Goal: Task Accomplishment & Management: Manage account settings

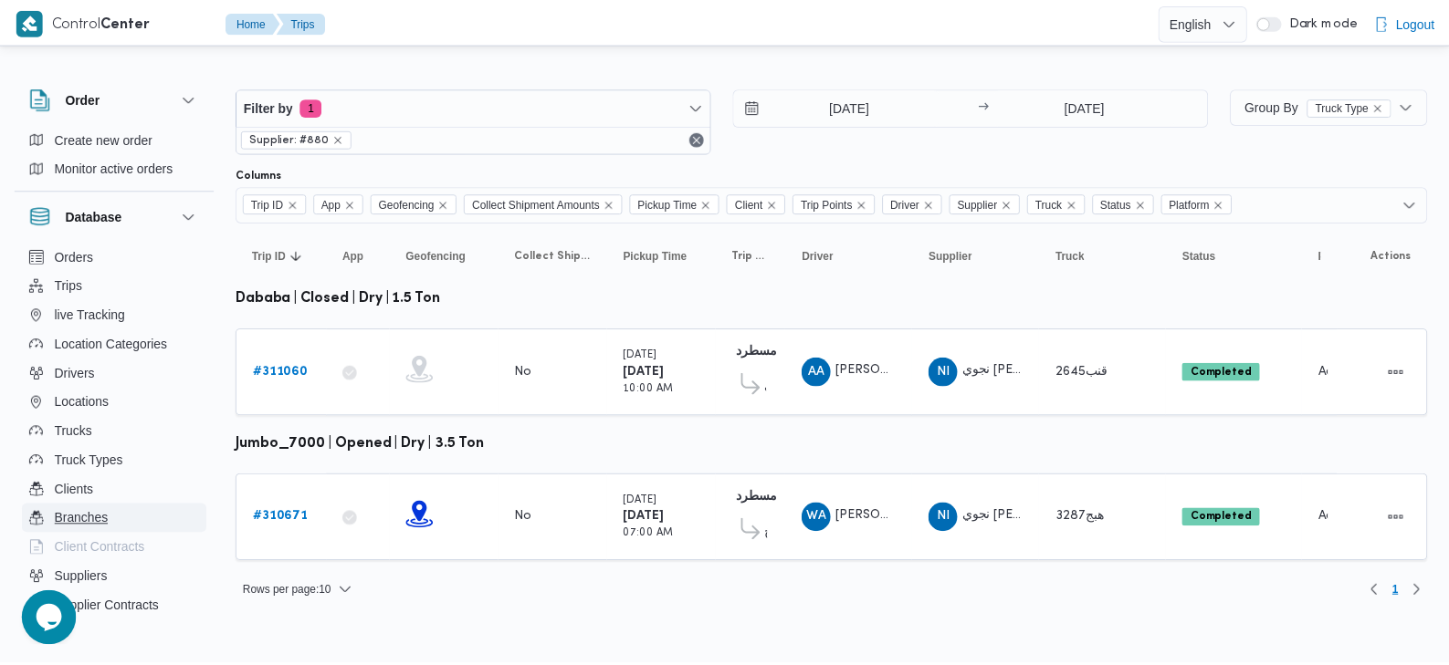
scroll to position [195, 0]
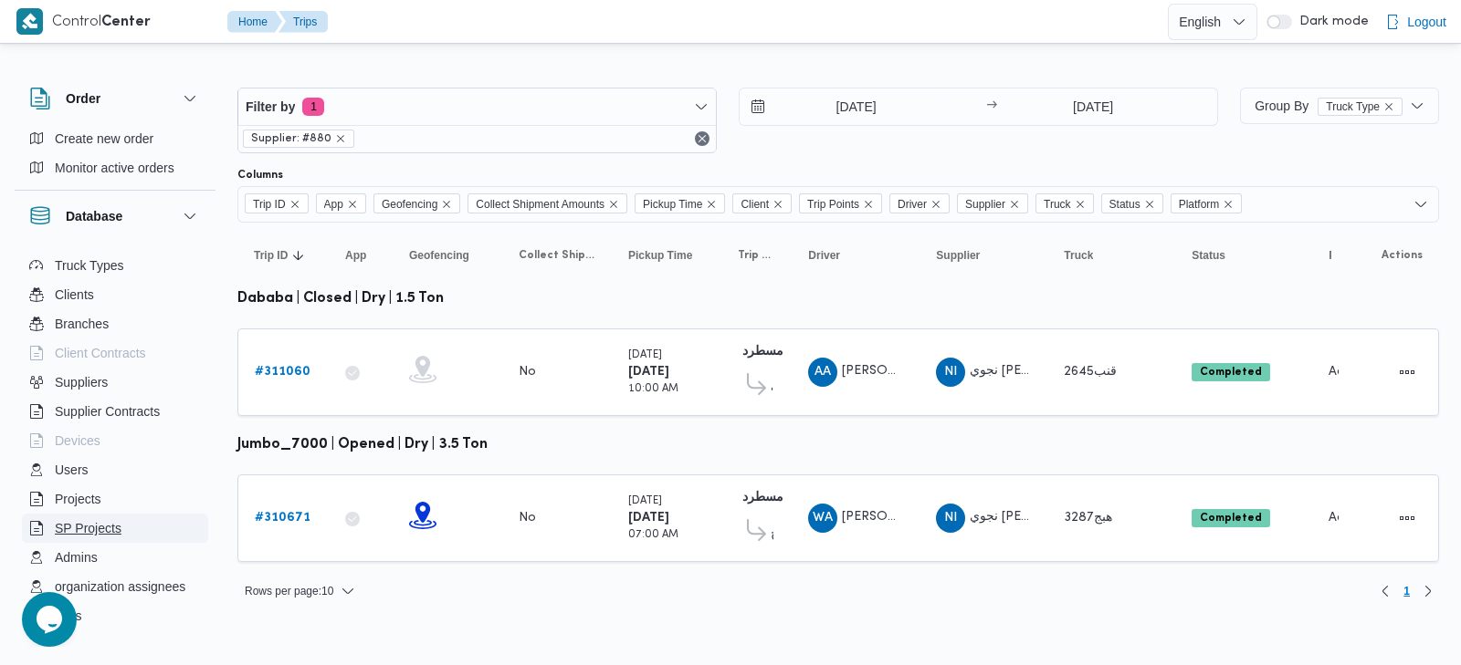
click at [117, 533] on span "SP Projects" at bounding box center [88, 529] width 67 height 22
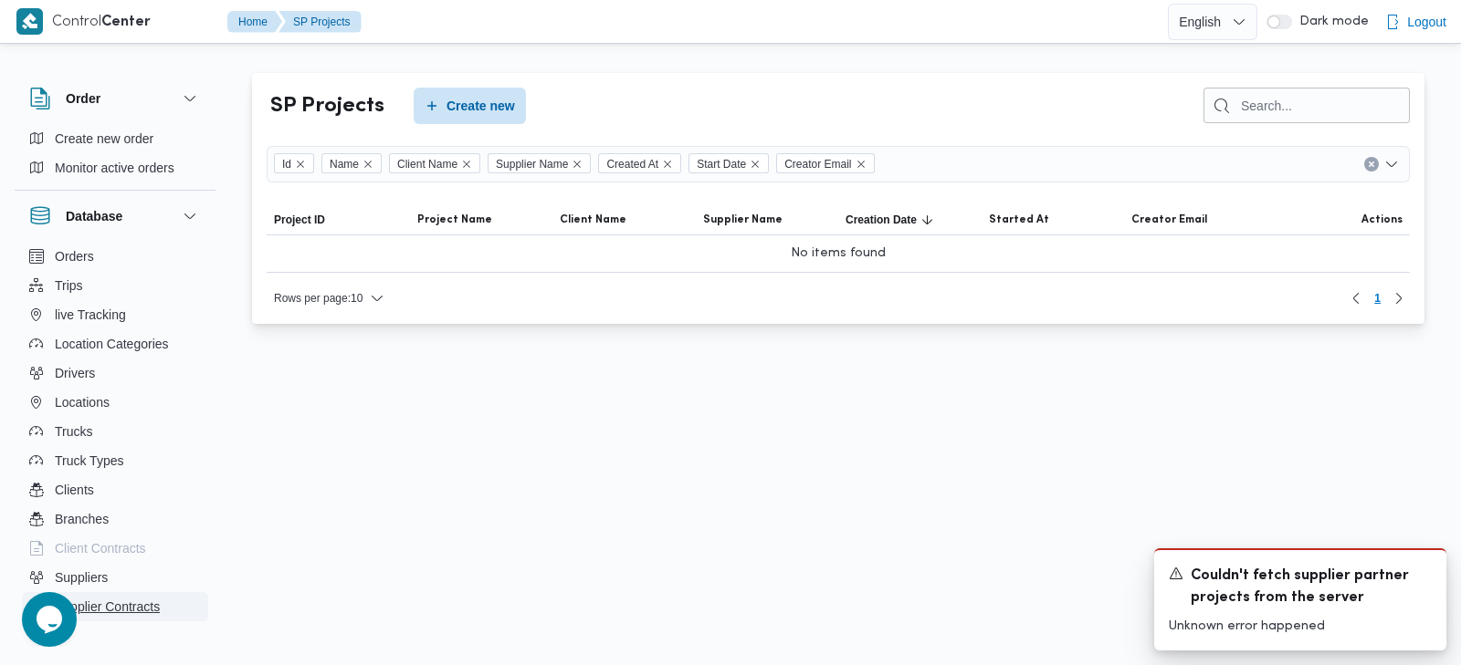
click at [136, 604] on span "Supplier Contracts" at bounding box center [107, 607] width 105 height 22
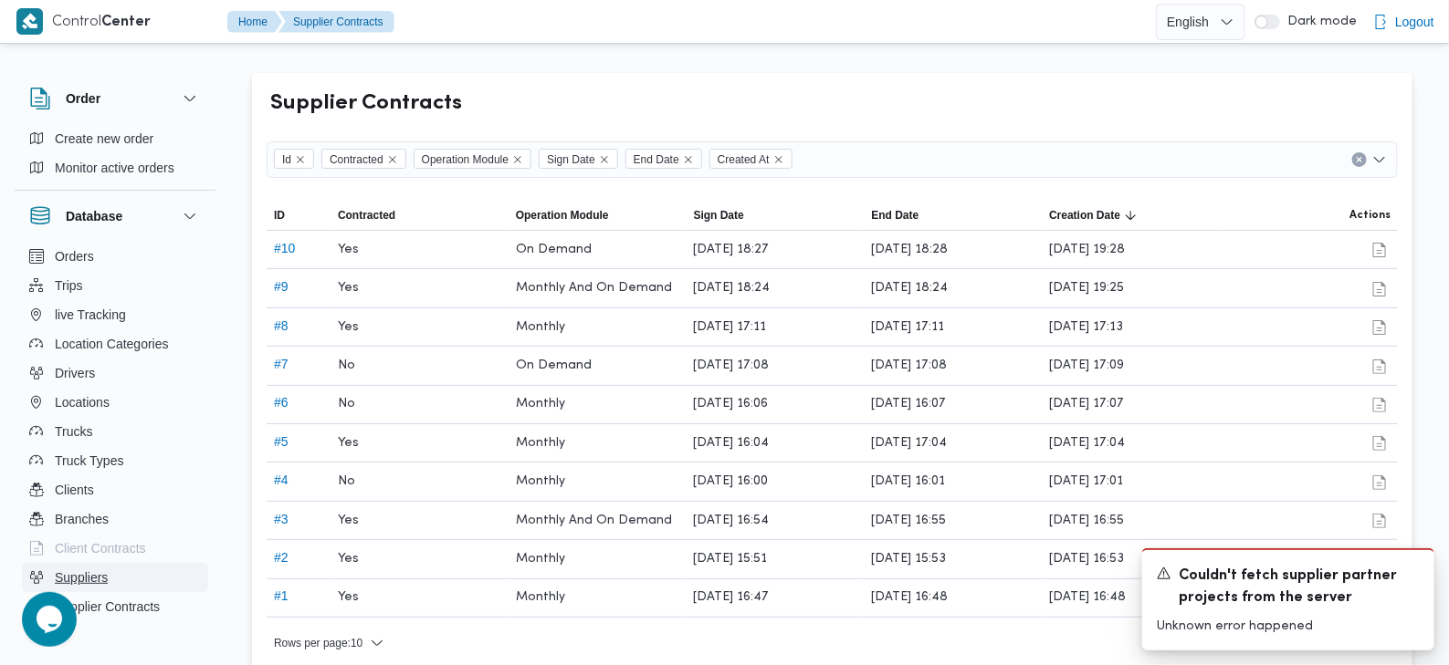
click at [127, 576] on button "Suppliers" at bounding box center [115, 577] width 186 height 29
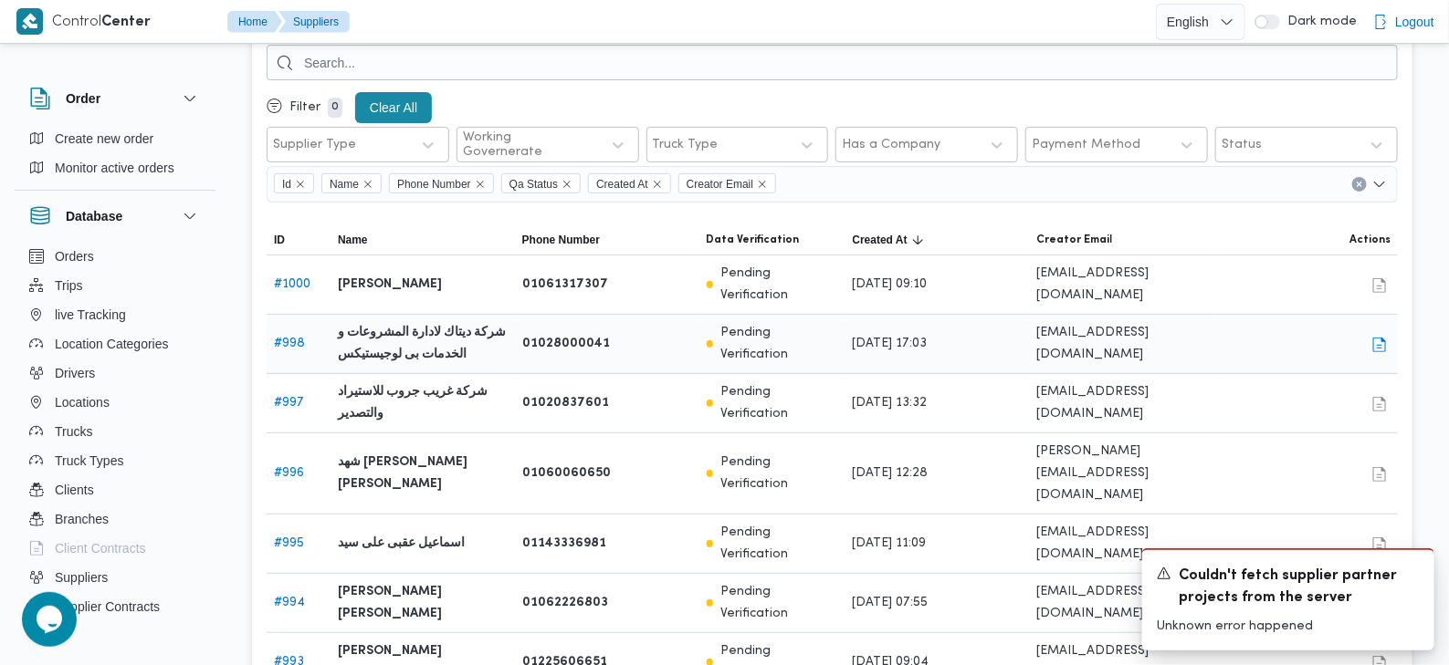
scroll to position [113, 0]
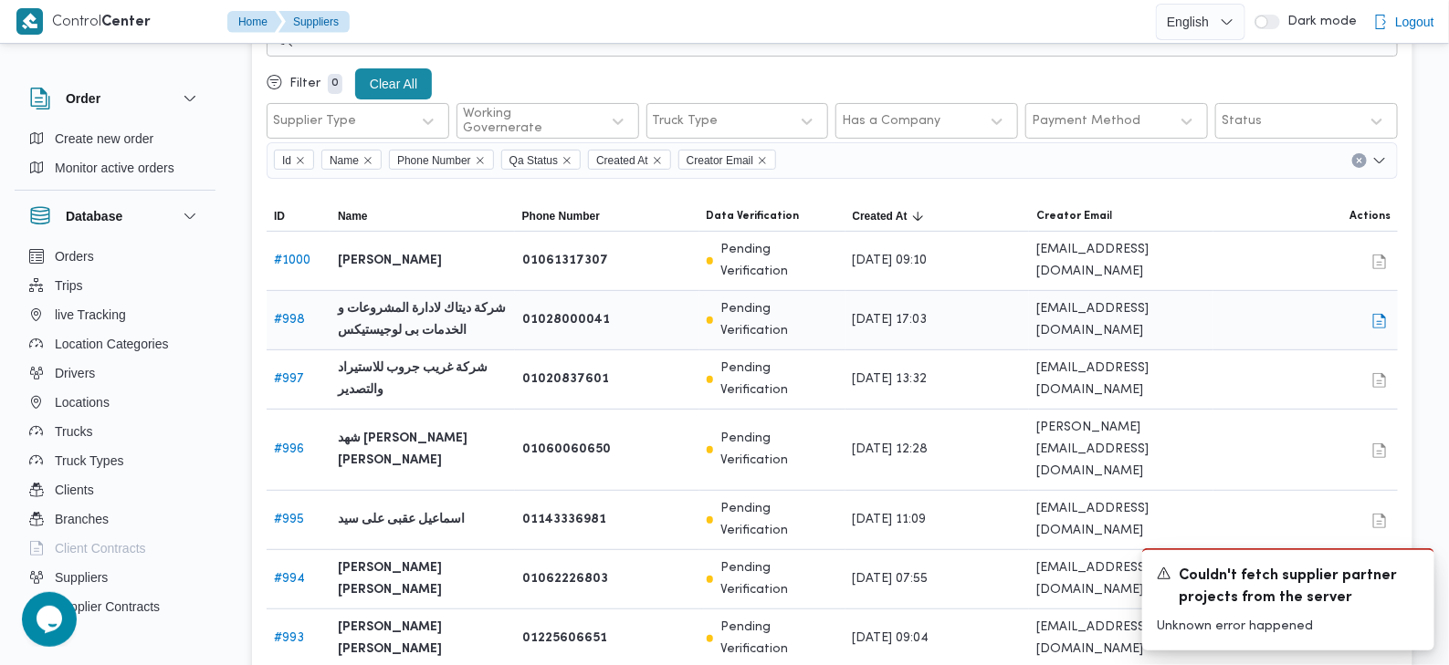
click at [278, 314] on link "# 998" at bounding box center [289, 320] width 31 height 12
select select "8"
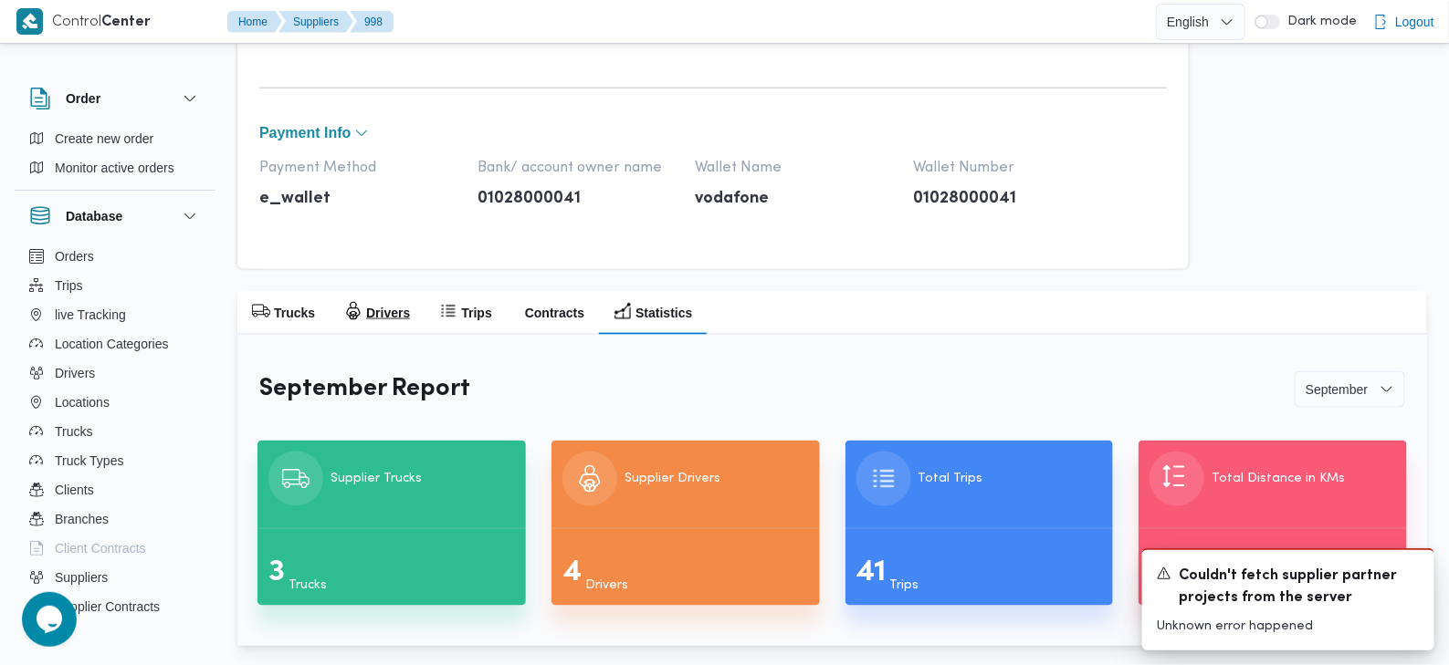
scroll to position [857, 0]
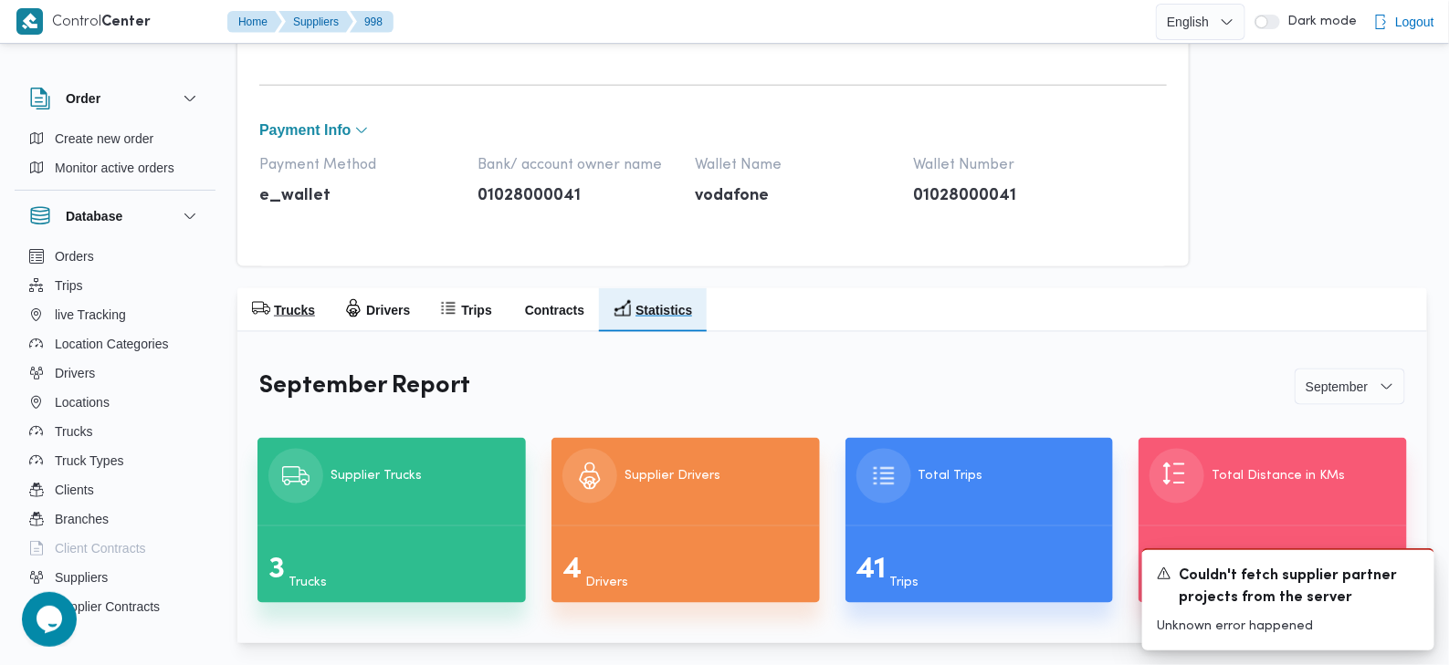
click at [283, 314] on h2 "Trucks" at bounding box center [294, 310] width 41 height 22
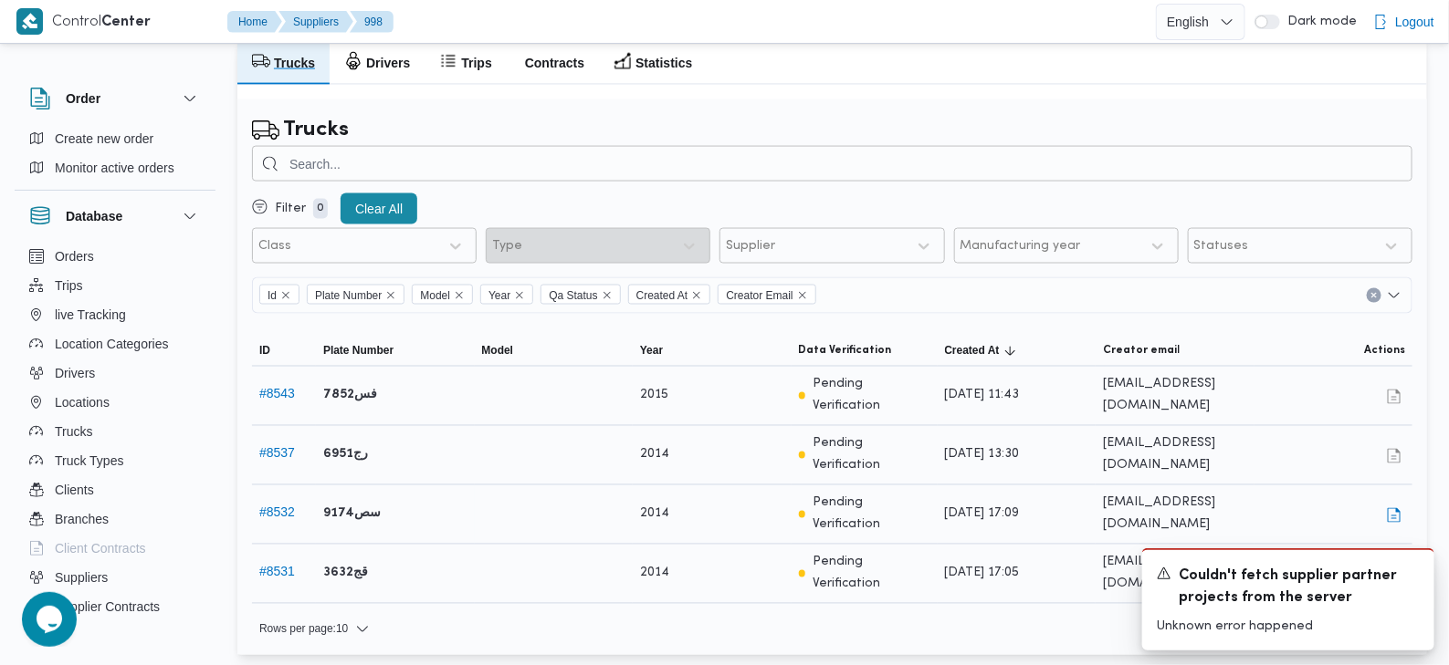
scroll to position [1117, 0]
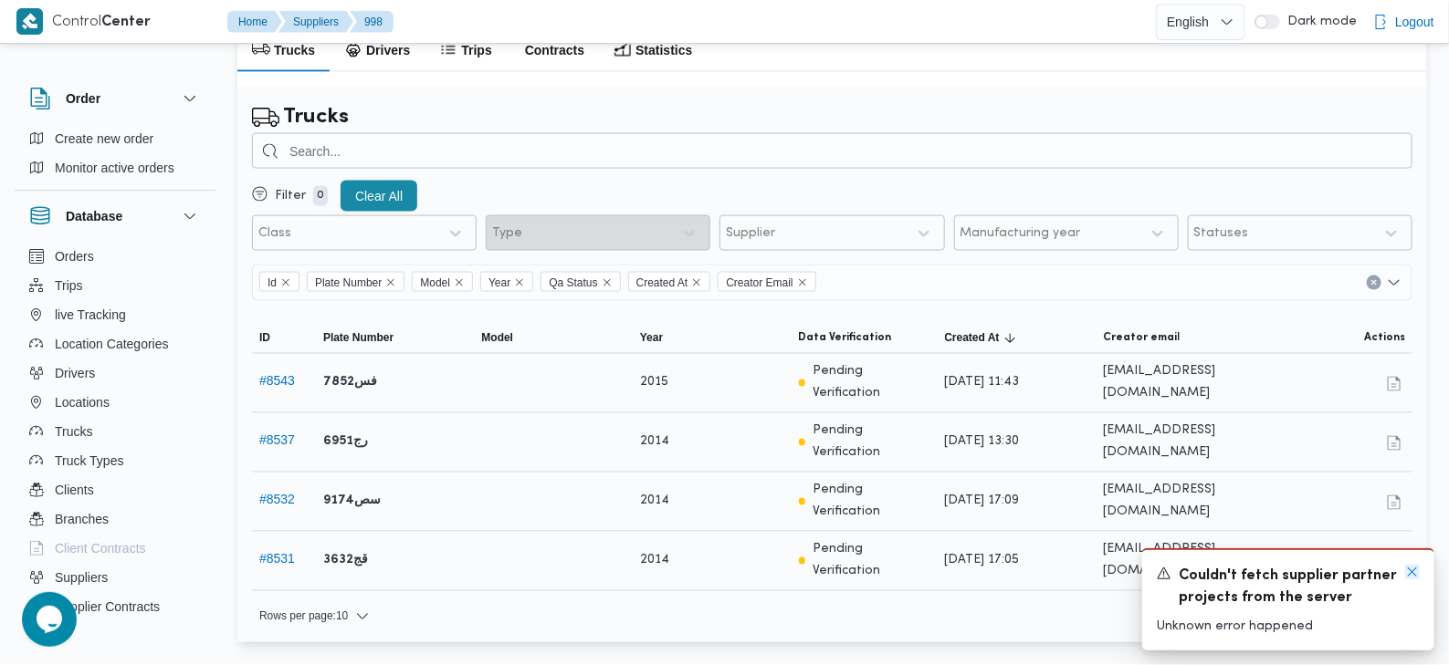
click at [1411, 575] on icon "Dismiss toast" at bounding box center [1412, 572] width 15 height 15
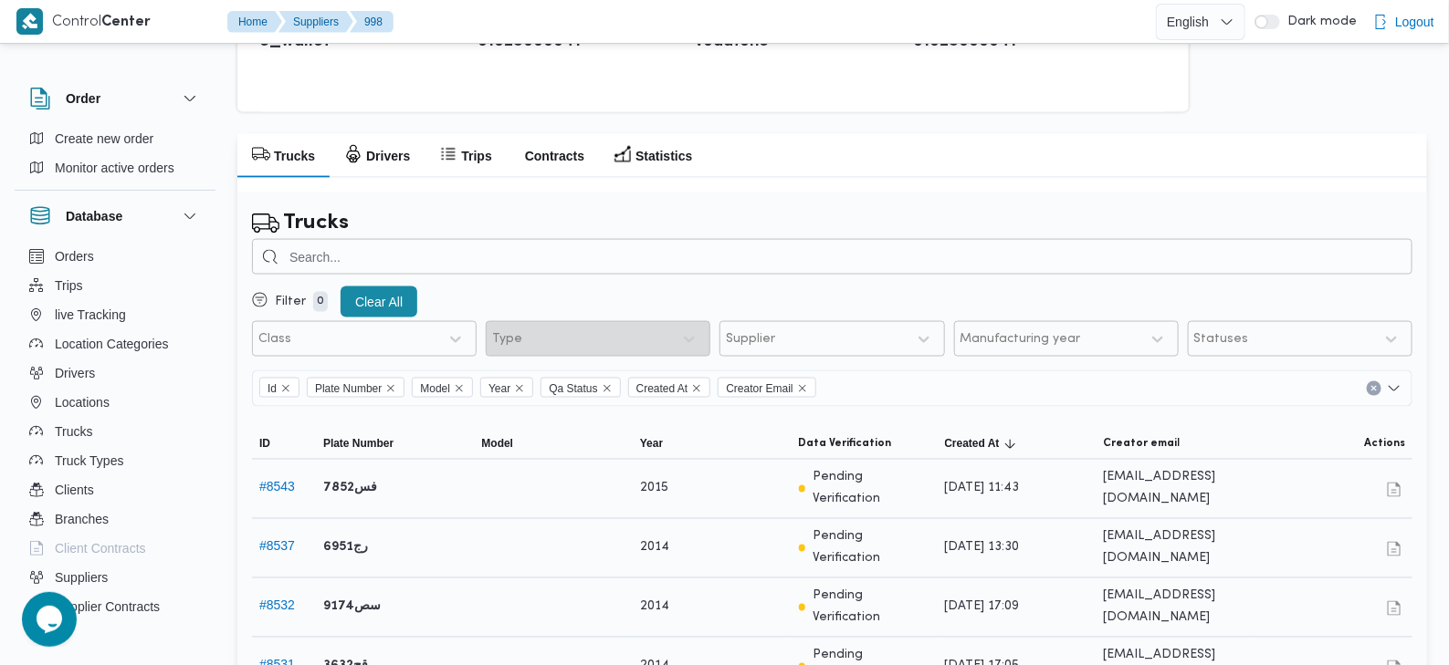
scroll to position [995, 0]
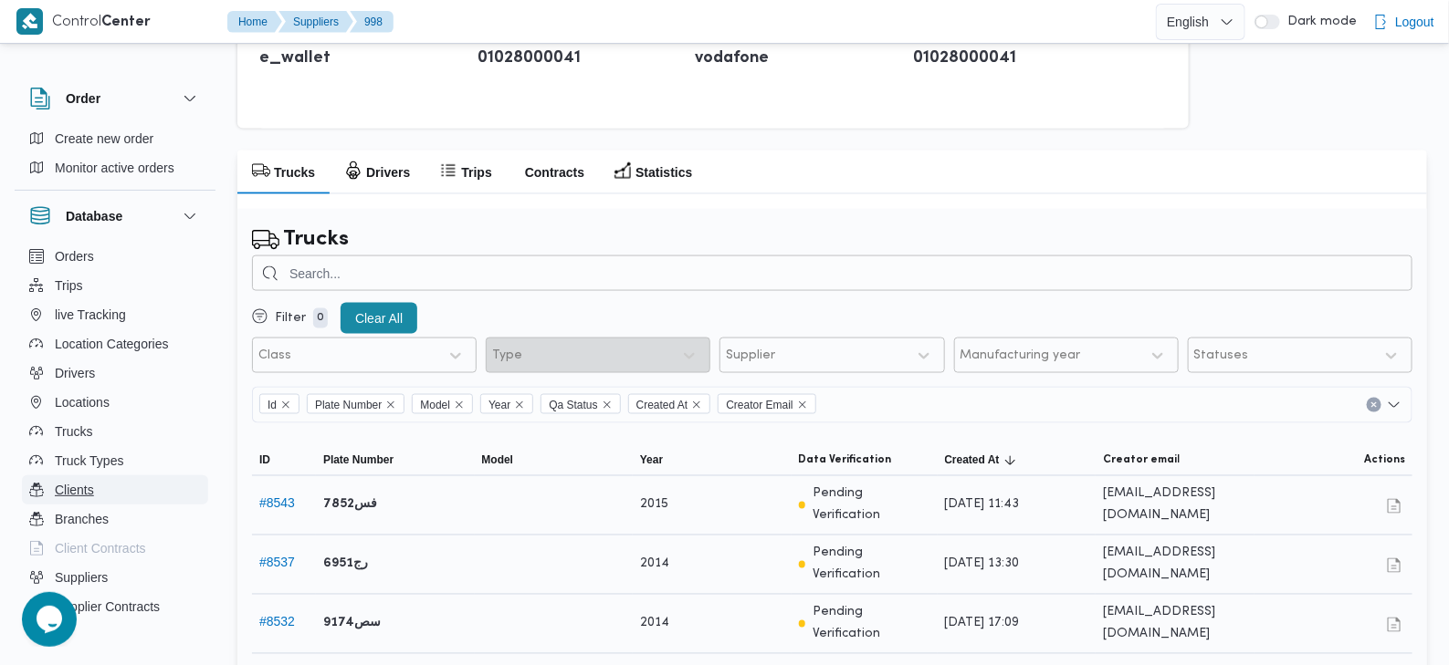
click at [106, 496] on button "Clients" at bounding box center [115, 490] width 186 height 29
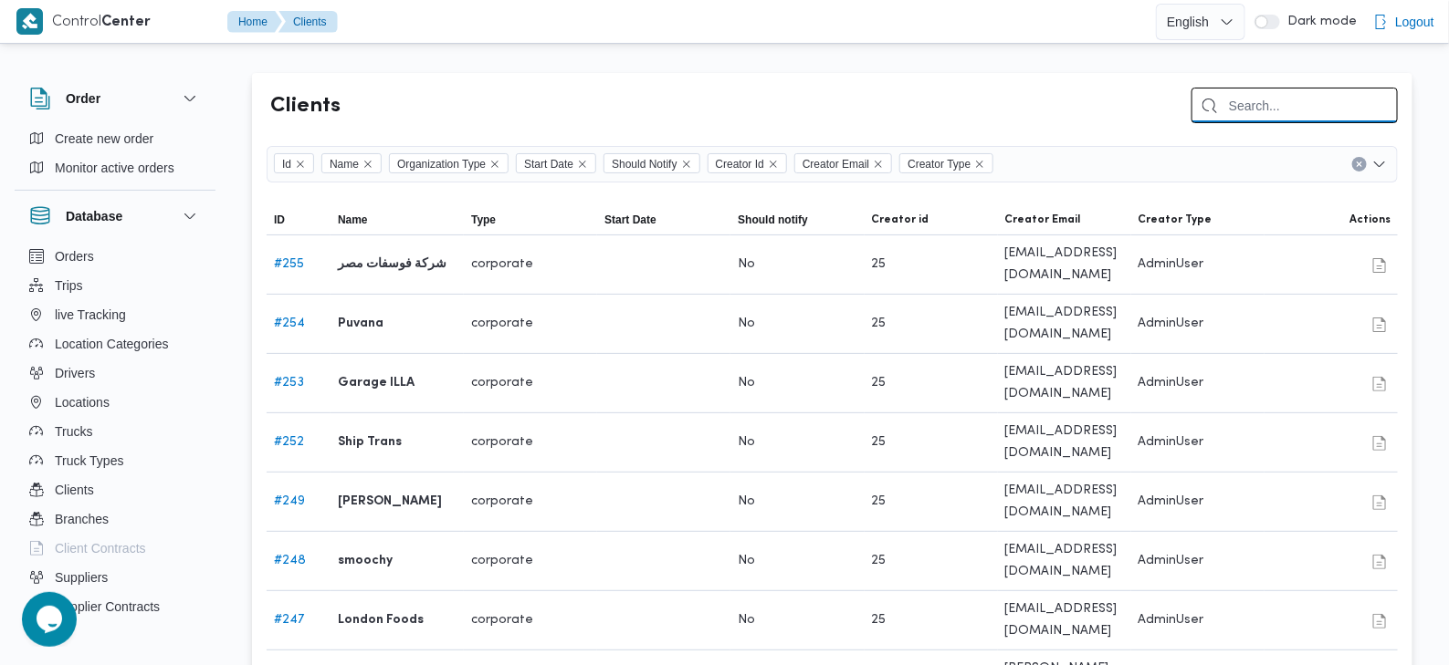
click at [1280, 106] on input "search" at bounding box center [1294, 106] width 206 height 36
type input "front"
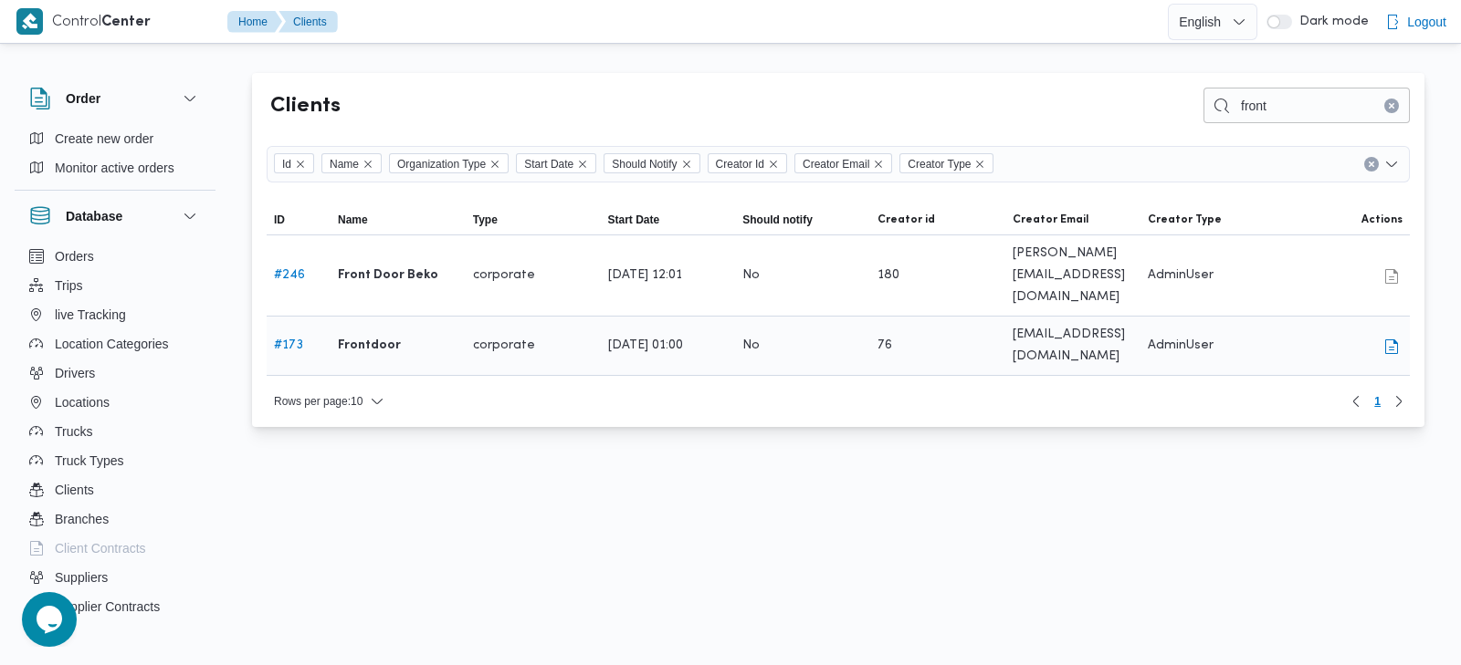
click at [291, 340] on link "# 173" at bounding box center [288, 346] width 29 height 12
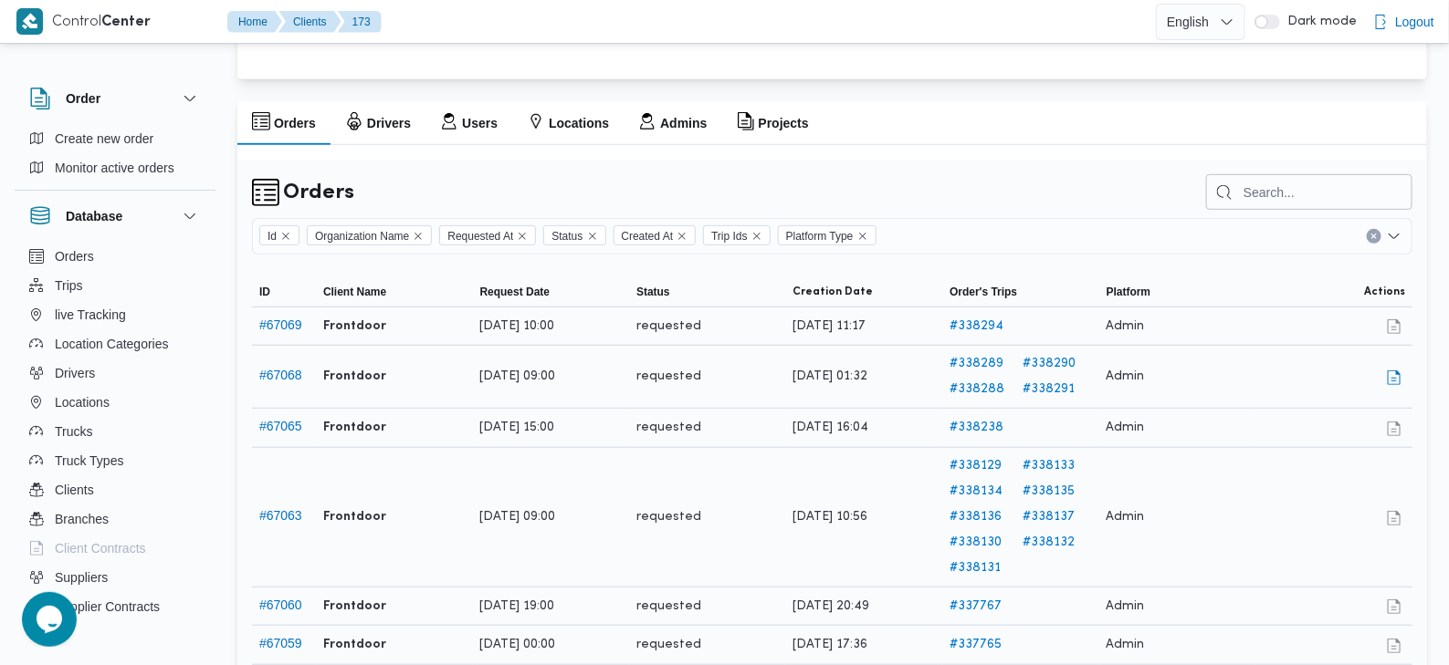
scroll to position [387, 0]
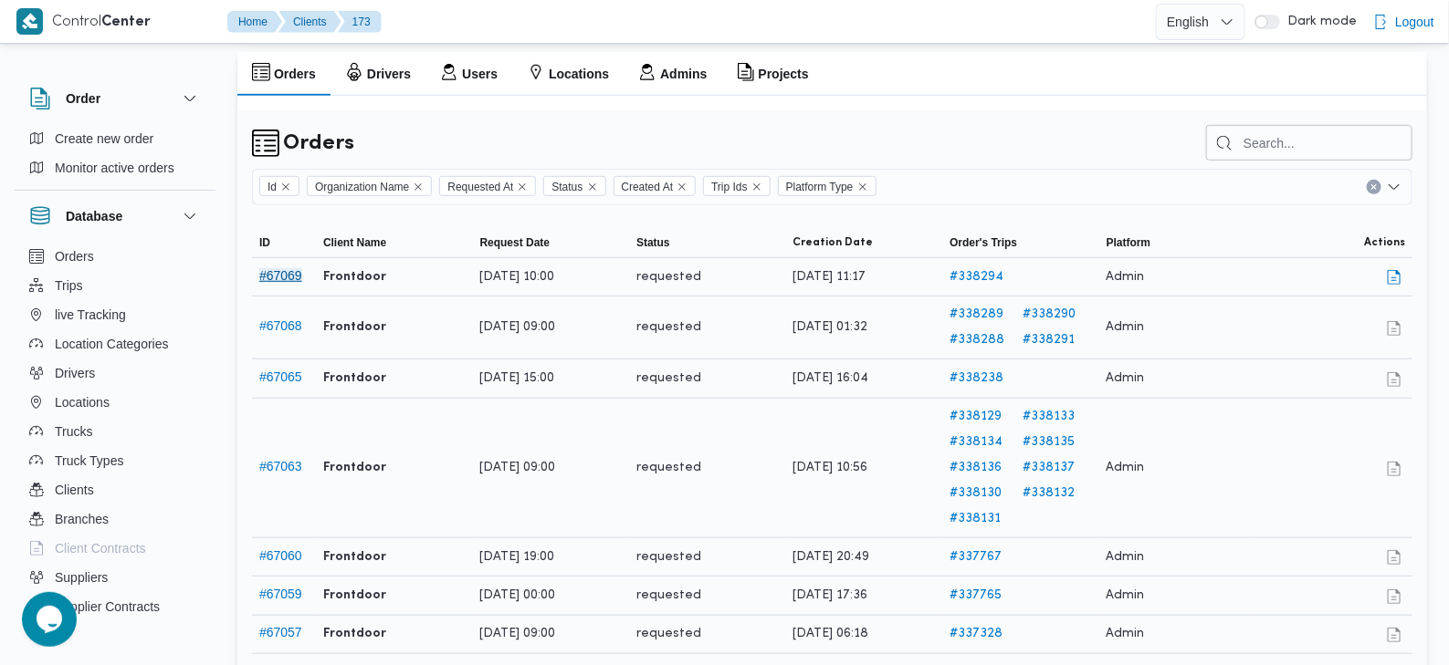
click at [277, 283] on button "# 67069" at bounding box center [280, 275] width 43 height 15
click at [278, 283] on button "# 67069" at bounding box center [280, 275] width 43 height 15
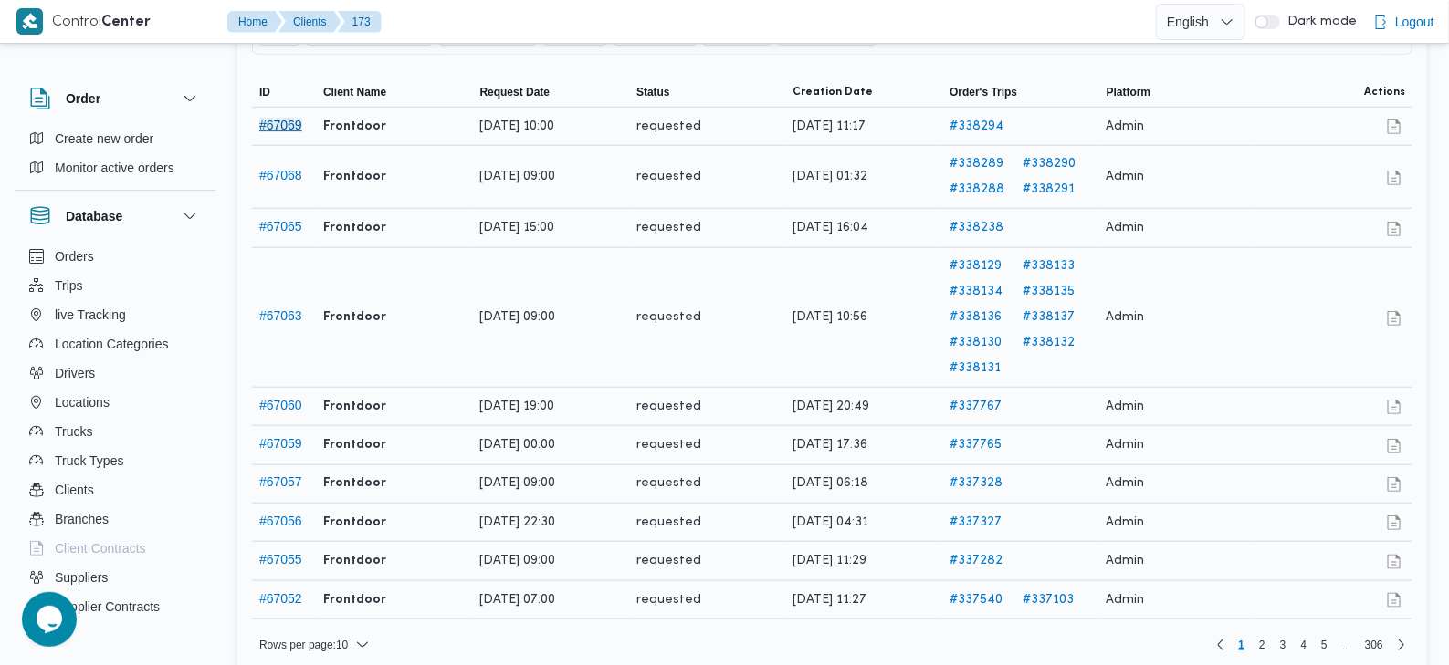
scroll to position [539, 0]
click at [267, 131] on button "# 67069" at bounding box center [280, 123] width 43 height 15
click at [1397, 135] on button "button" at bounding box center [1394, 124] width 22 height 22
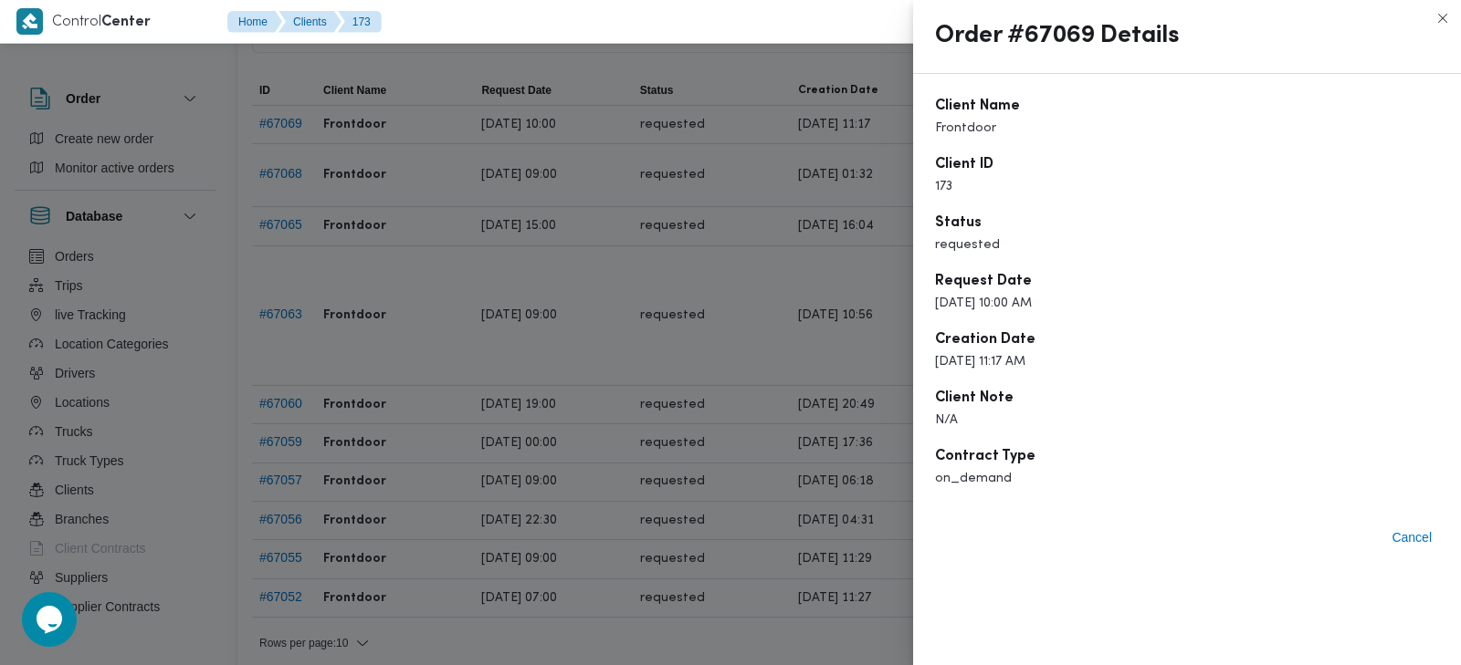
click at [653, 276] on div at bounding box center [730, 332] width 1461 height 665
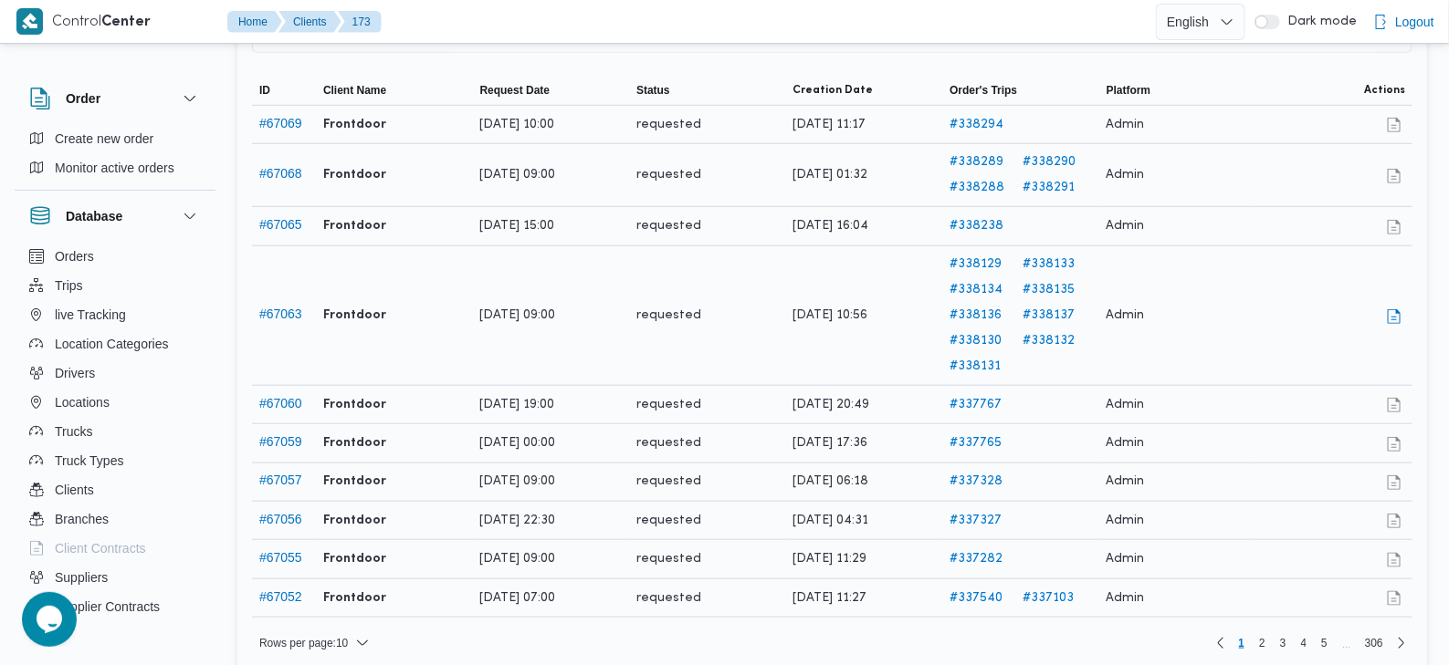
click at [283, 320] on span "# 67063" at bounding box center [280, 316] width 43 height 22
click at [279, 321] on button "# 67063" at bounding box center [280, 314] width 43 height 15
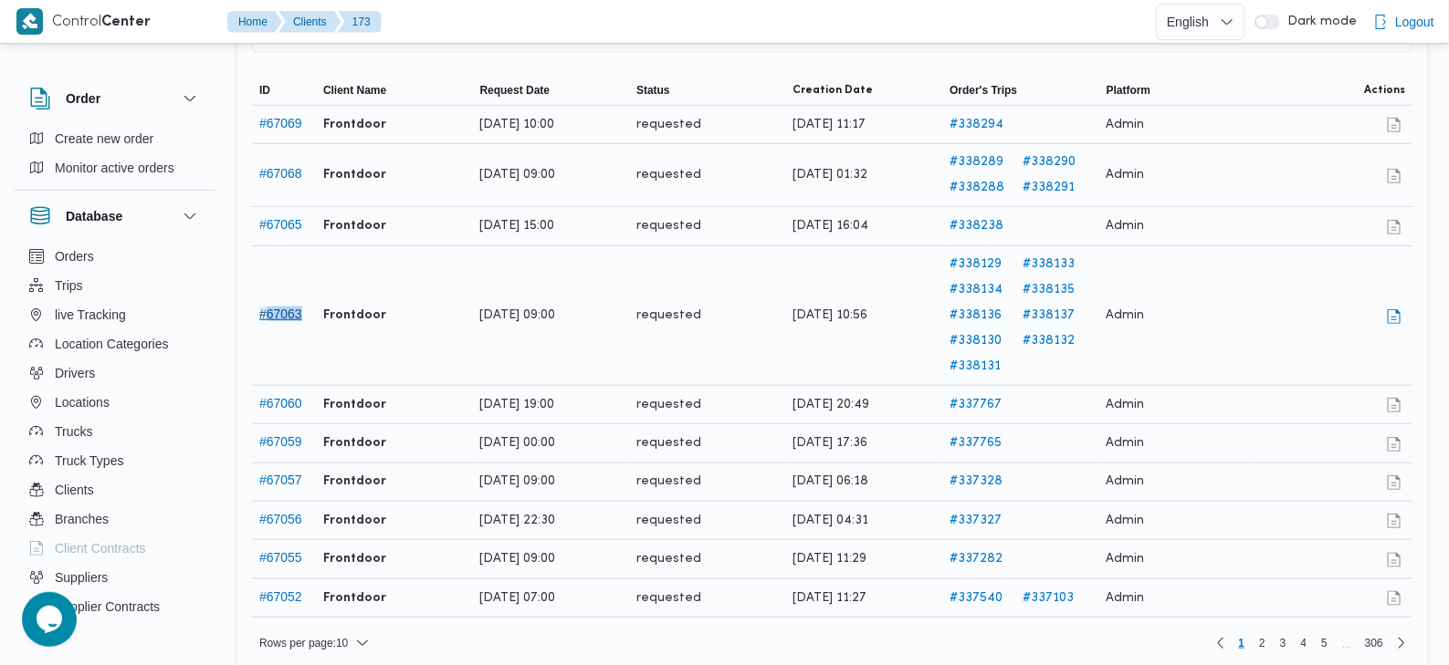
click at [279, 321] on button "# 67063" at bounding box center [280, 314] width 43 height 15
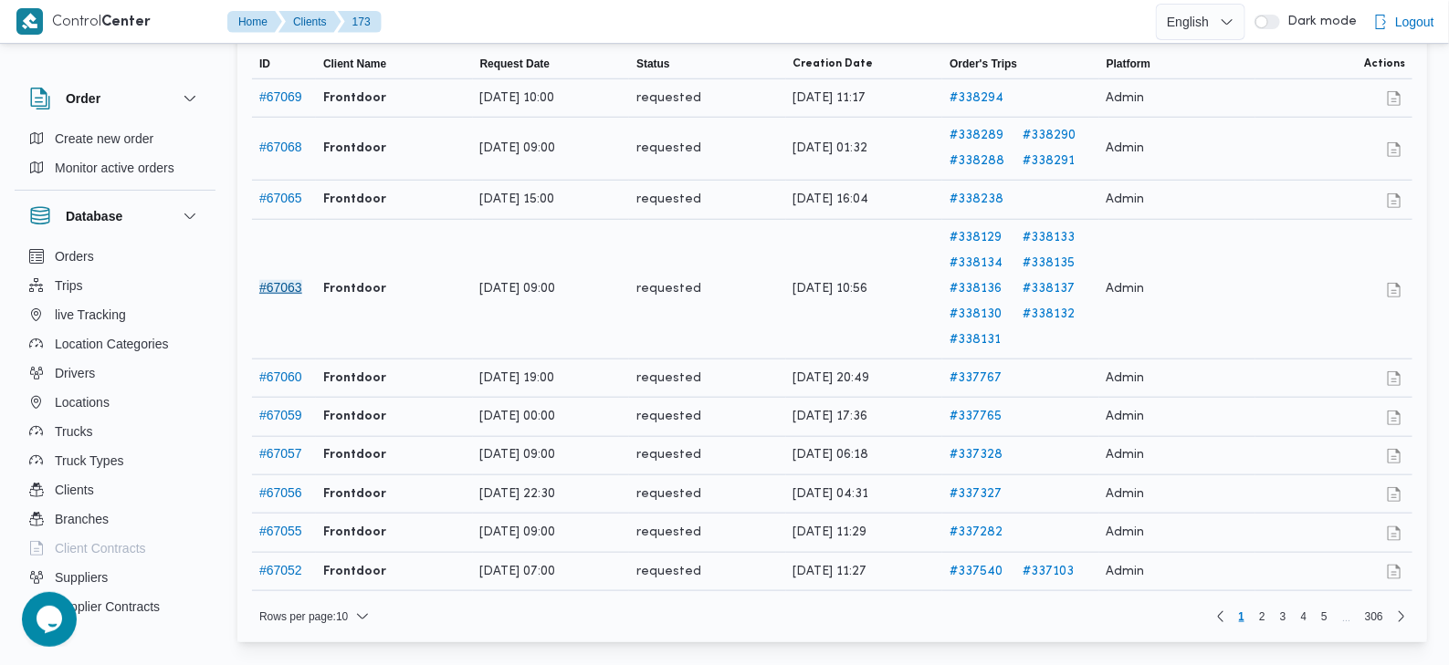
scroll to position [0, 0]
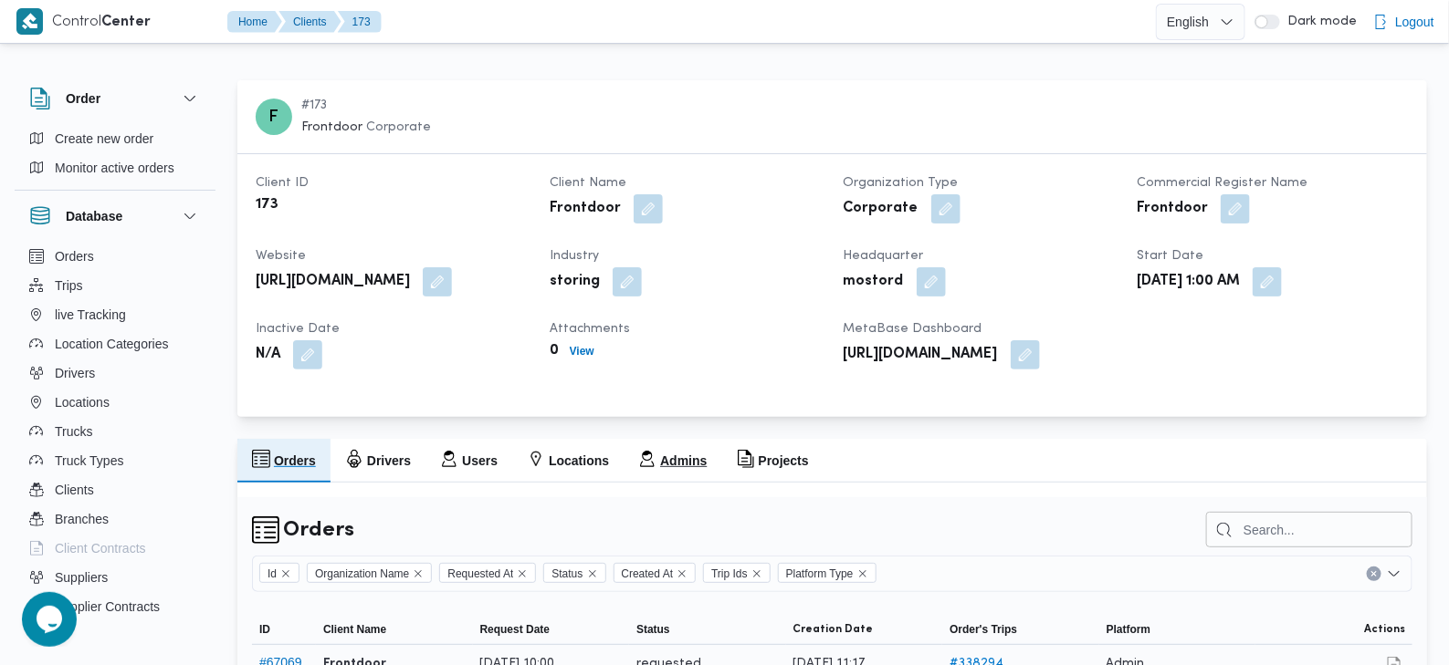
click at [683, 483] on button "Admins" at bounding box center [672, 461] width 98 height 44
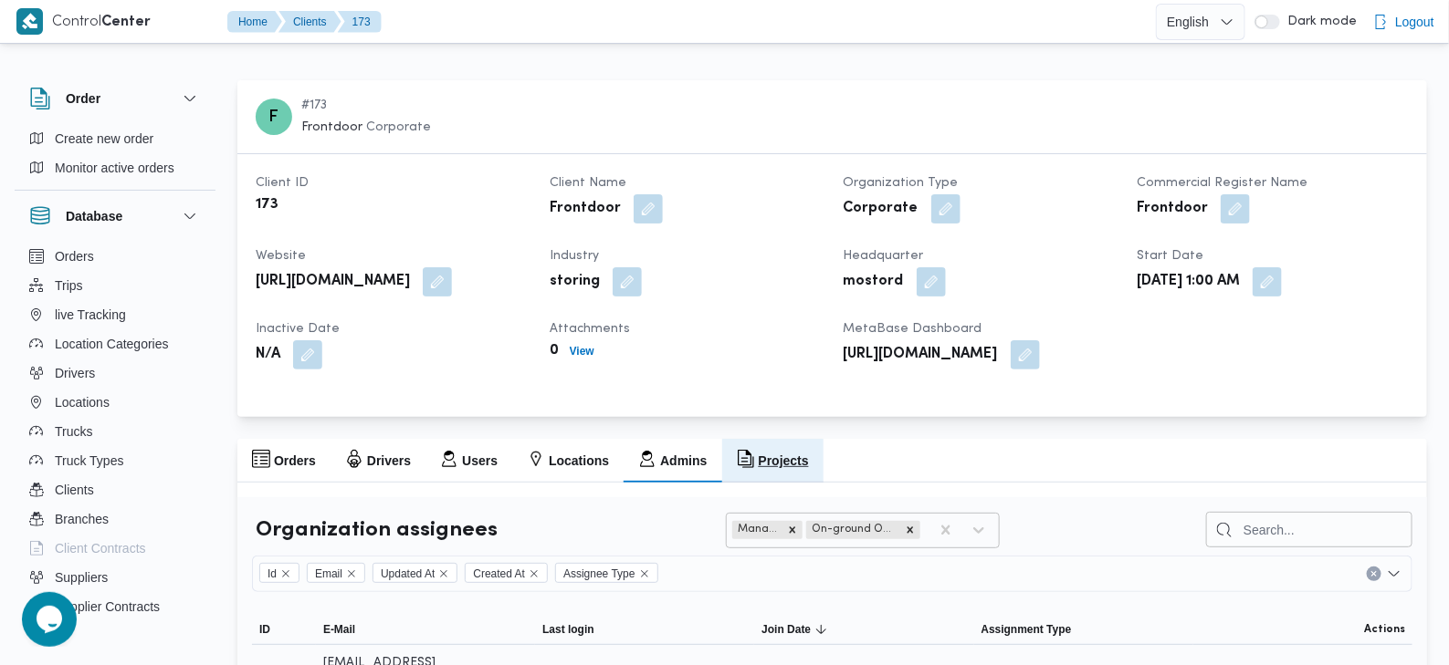
click at [776, 467] on h2 "Projects" at bounding box center [784, 461] width 50 height 22
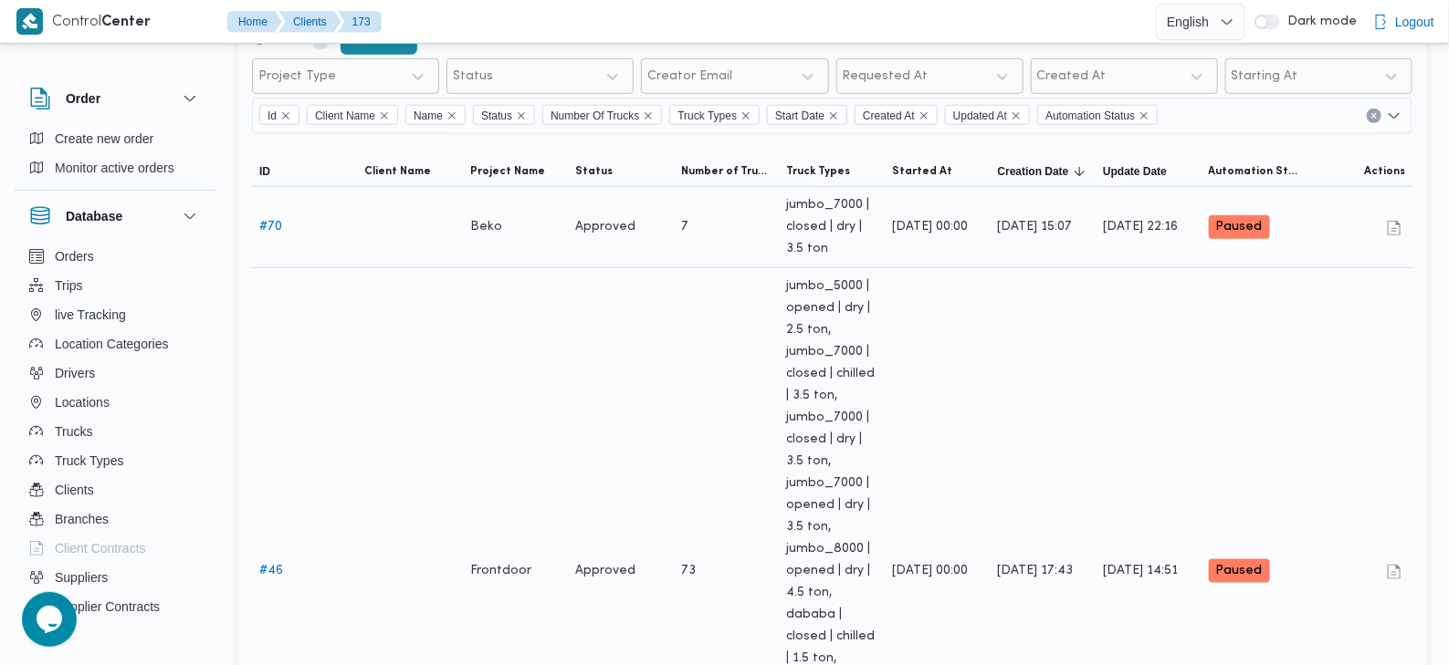
scroll to position [593, 0]
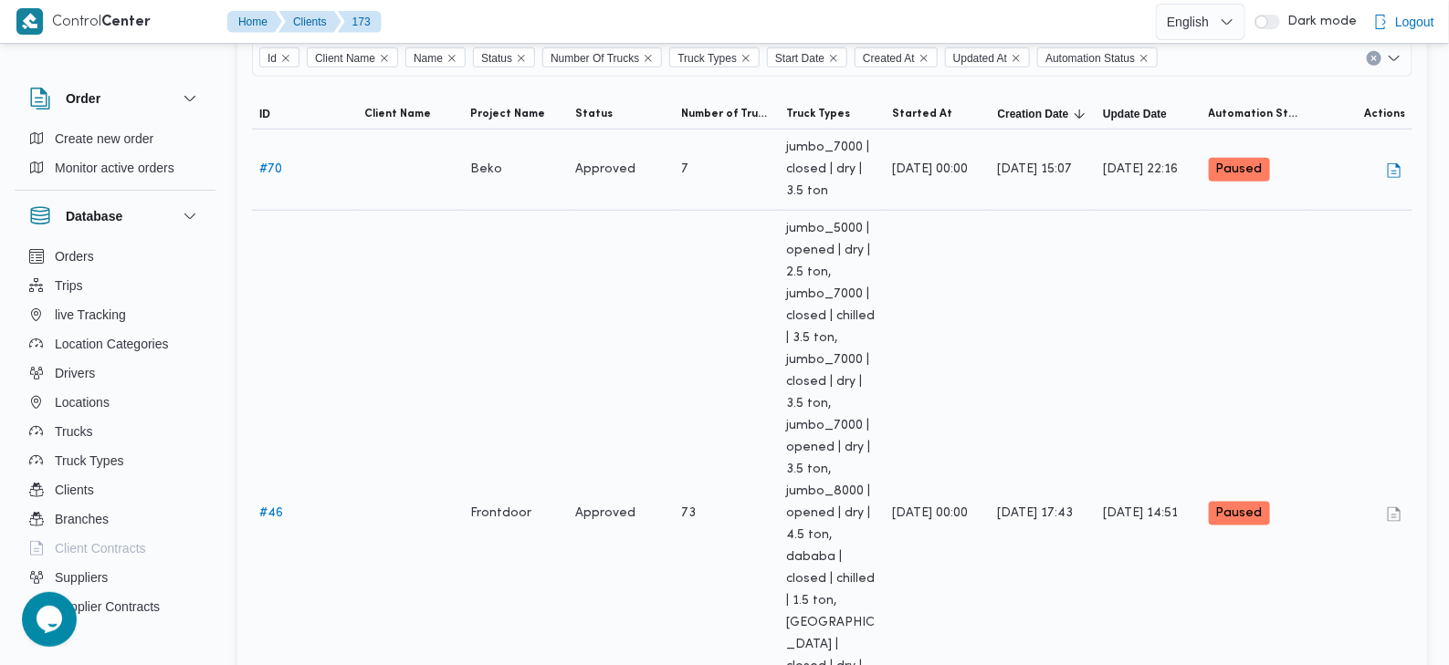
click at [276, 175] on link "# 70" at bounding box center [270, 169] width 23 height 12
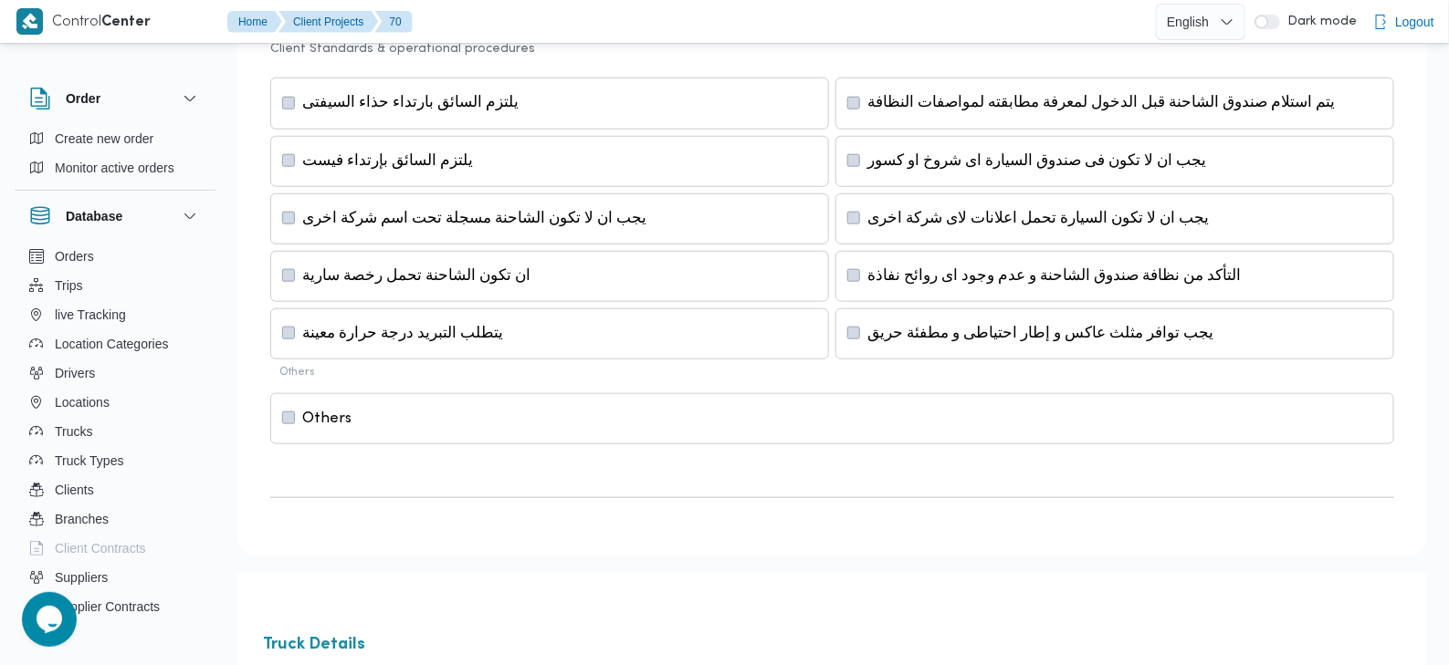
type input "30"
type input "7"
type input "1"
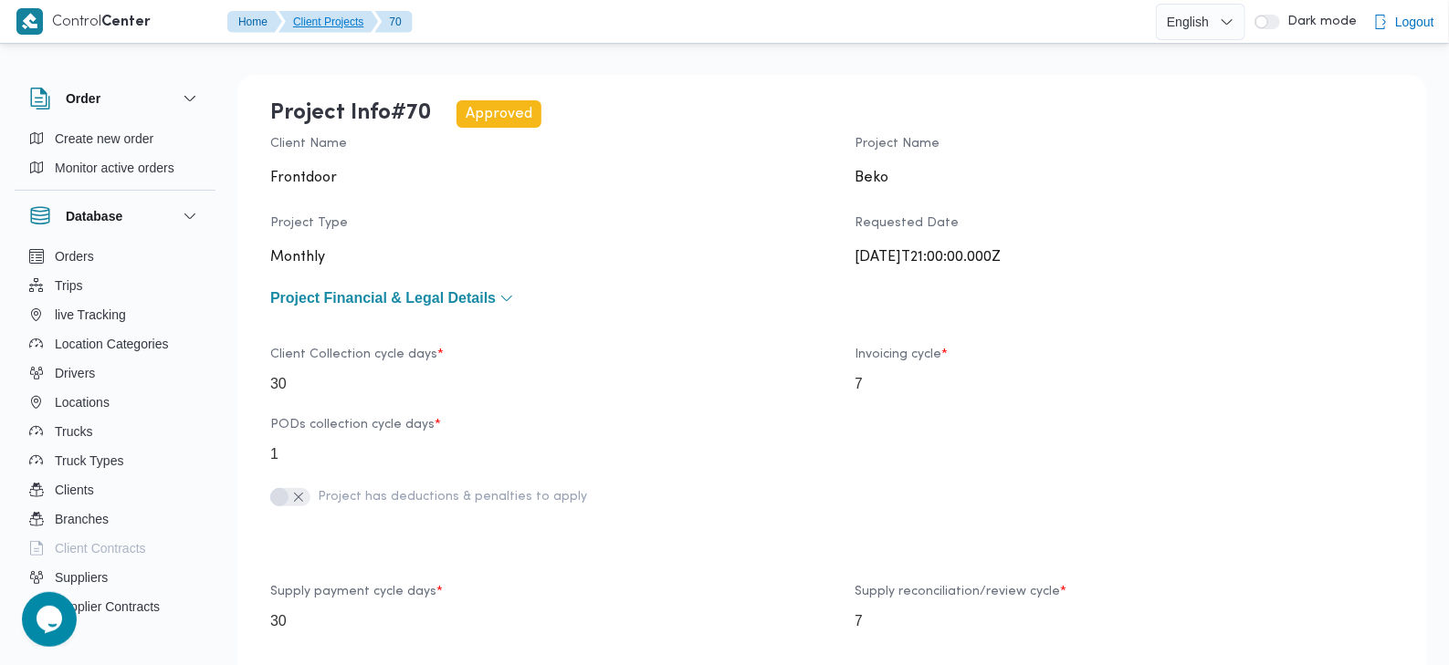
click at [330, 22] on button "Client Projects" at bounding box center [327, 22] width 99 height 22
